Goal: Transaction & Acquisition: Obtain resource

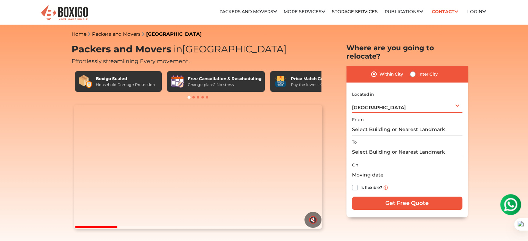
click at [385, 102] on div "[GEOGRAPHIC_DATA] Select City [GEOGRAPHIC_DATA] [GEOGRAPHIC_DATA] [GEOGRAPHIC_D…" at bounding box center [407, 105] width 110 height 15
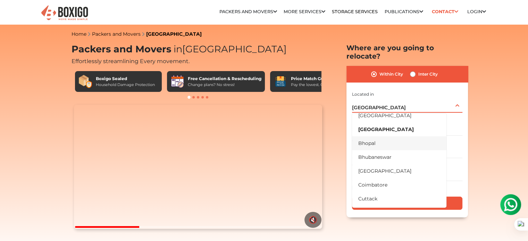
scroll to position [35, 0]
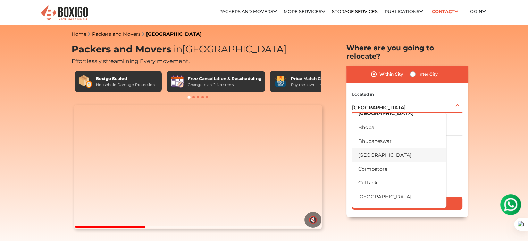
click at [372, 150] on li "[GEOGRAPHIC_DATA]" at bounding box center [399, 155] width 94 height 14
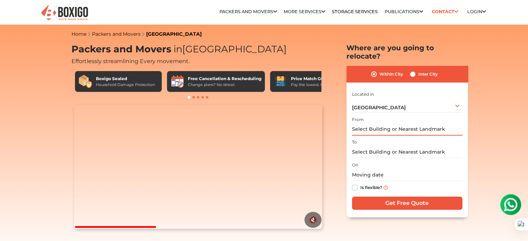
click at [387, 124] on input "text" at bounding box center [407, 130] width 110 height 12
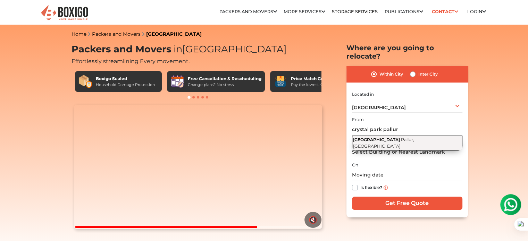
click at [372, 137] on span "[GEOGRAPHIC_DATA]" at bounding box center [376, 139] width 47 height 5
type input "[GEOGRAPHIC_DATA], [GEOGRAPHIC_DATA], [GEOGRAPHIC_DATA]"
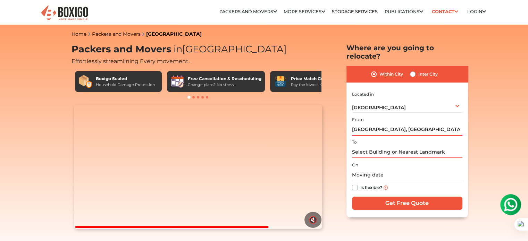
click at [372, 146] on input "text" at bounding box center [407, 152] width 110 height 12
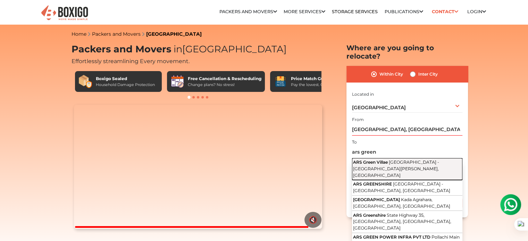
click at [381, 158] on button "[GEOGRAPHIC_DATA] - [GEOGRAPHIC_DATA][PERSON_NAME], [GEOGRAPHIC_DATA]" at bounding box center [407, 169] width 110 height 22
type input "[GEOGRAPHIC_DATA], [GEOGRAPHIC_DATA] - [GEOGRAPHIC_DATA][PERSON_NAME], [GEOGRAP…"
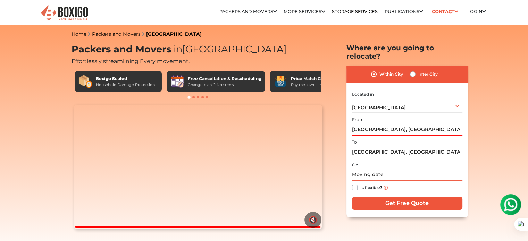
click at [366, 169] on input "text" at bounding box center [407, 175] width 110 height 12
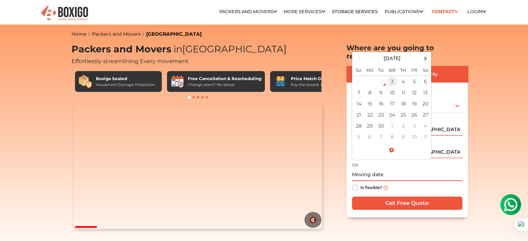
click at [395, 76] on td "3" at bounding box center [392, 81] width 11 height 11
type input "[DATE] 9:14 AM"
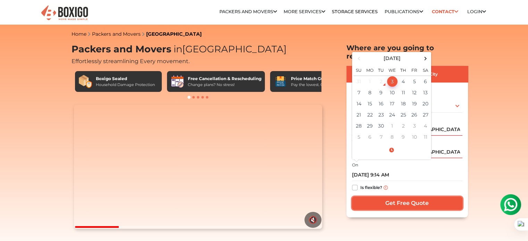
click at [408, 197] on input "Get Free Quote" at bounding box center [407, 203] width 110 height 13
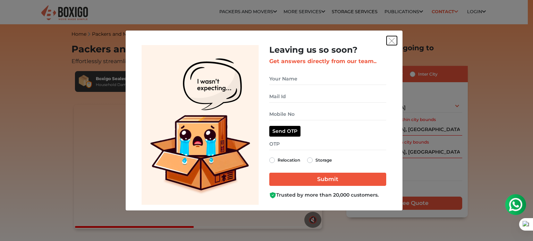
click at [394, 43] on img "get free quote dialog" at bounding box center [392, 41] width 6 height 6
